Goal: Feedback & Contribution: Leave review/rating

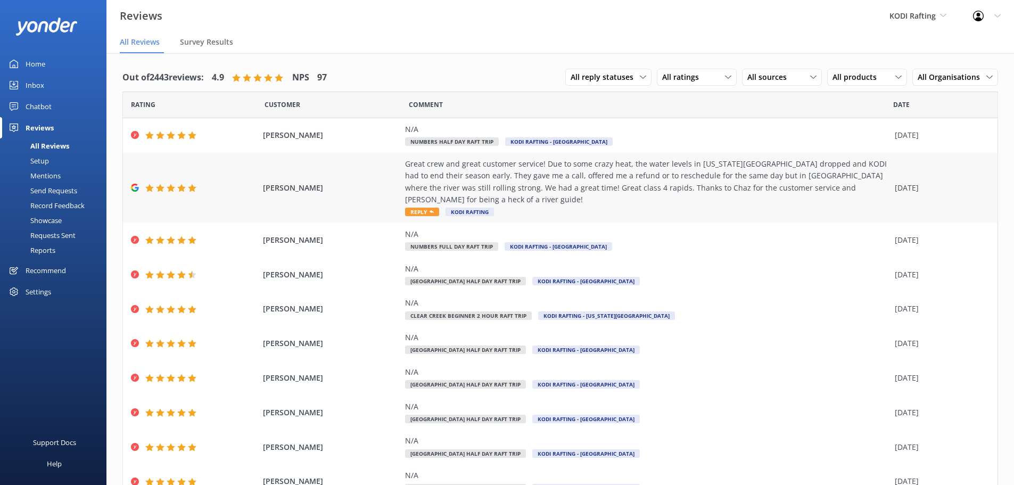
click at [422, 208] on span "Reply" at bounding box center [422, 212] width 34 height 9
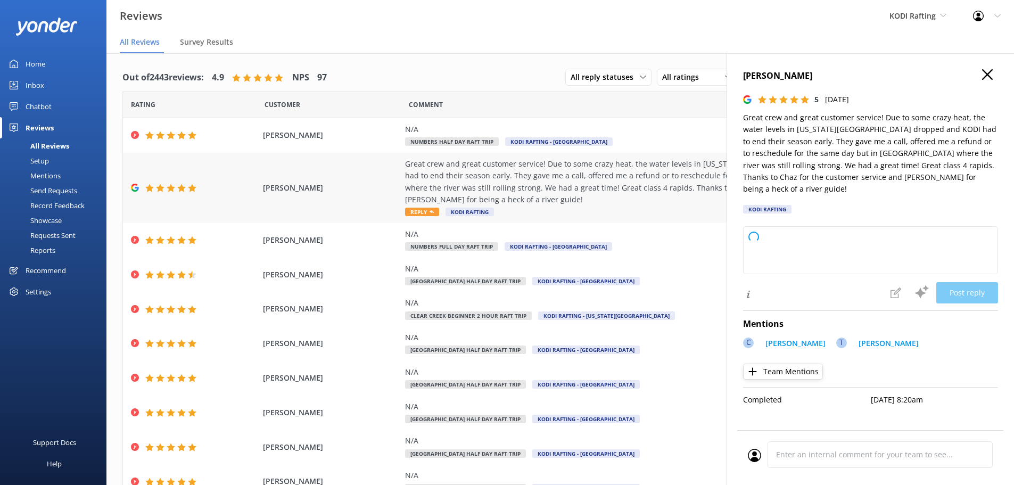
type textarea "Thank you so much for your kind words and understanding! We’re thrilled you had…"
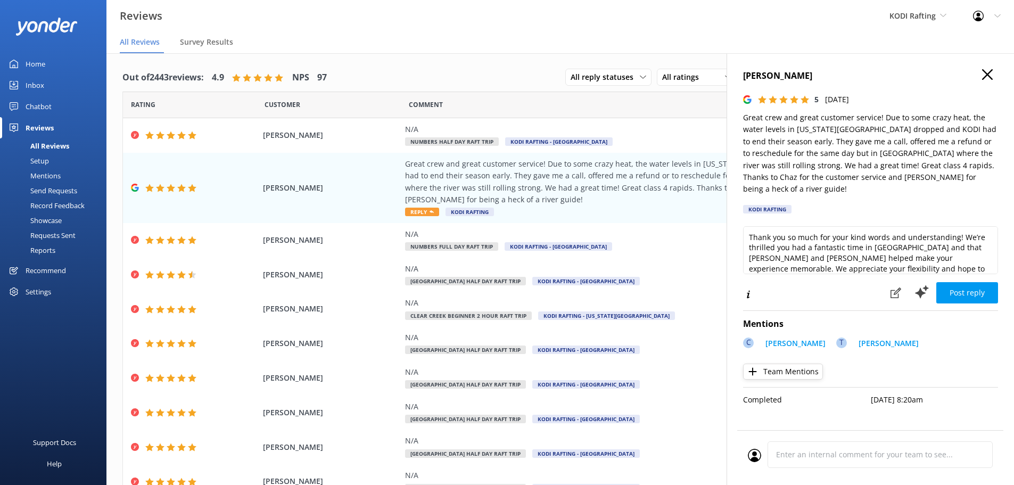
scroll to position [5, 0]
click at [957, 282] on button "Post reply" at bounding box center [968, 292] width 62 height 21
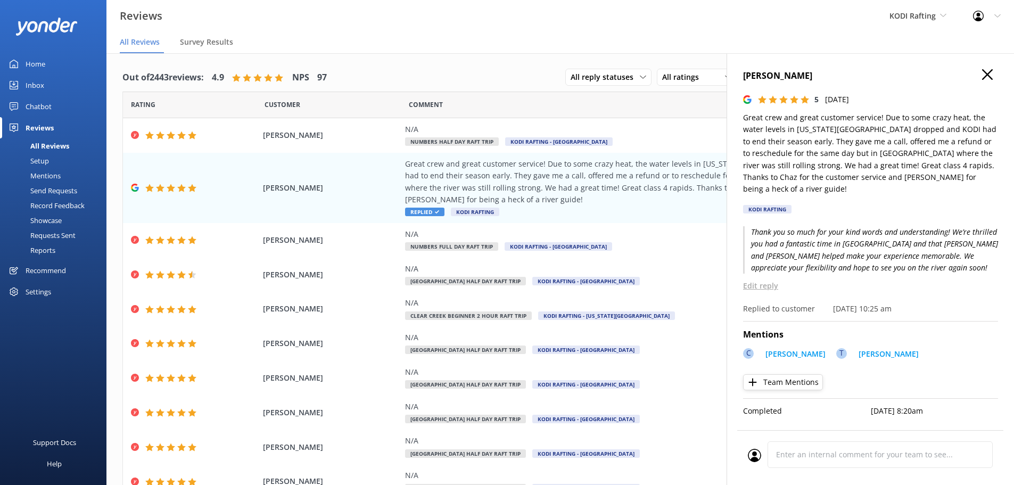
click at [984, 73] on icon at bounding box center [987, 74] width 11 height 11
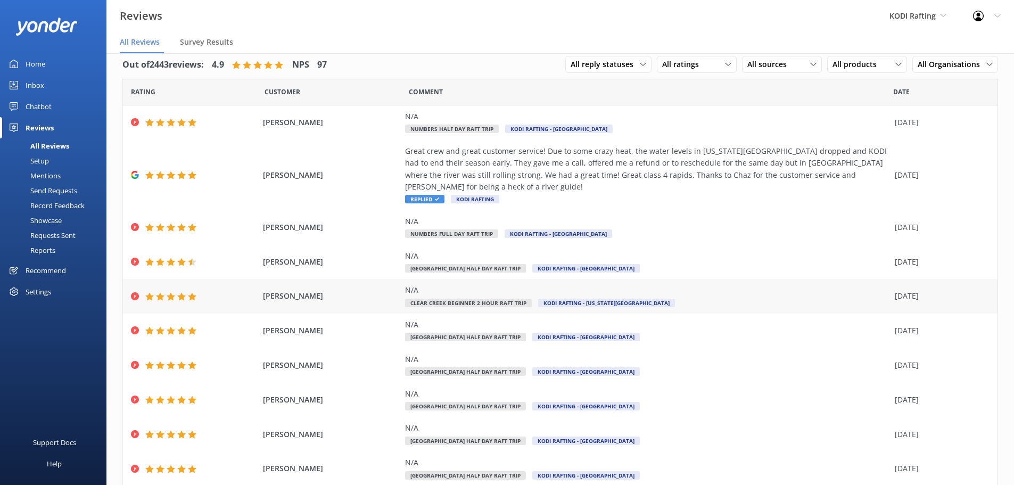
scroll to position [0, 0]
